Goal: Navigation & Orientation: Find specific page/section

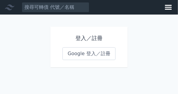
click at [92, 54] on link "Google 登入／註冊" at bounding box center [89, 53] width 53 height 13
